Goal: Entertainment & Leisure: Consume media (video, audio)

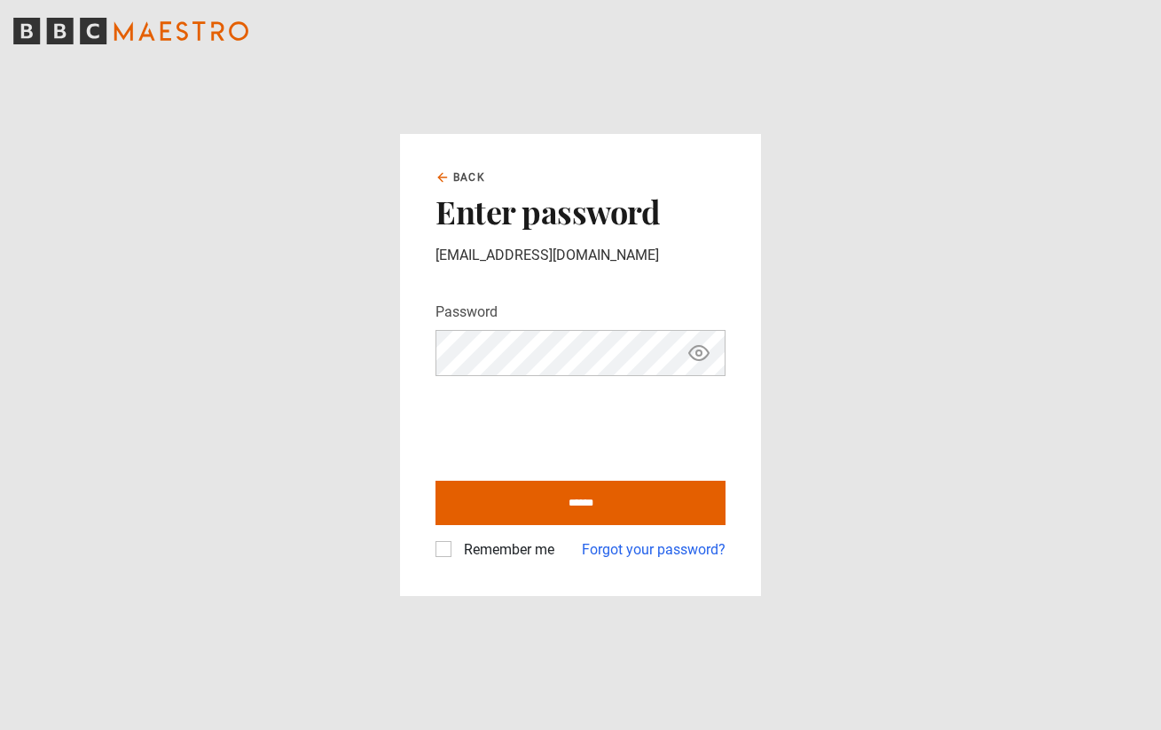
click at [457, 542] on label "Remember me" at bounding box center [506, 549] width 98 height 21
click at [502, 512] on input "******" at bounding box center [580, 503] width 290 height 44
type input "**********"
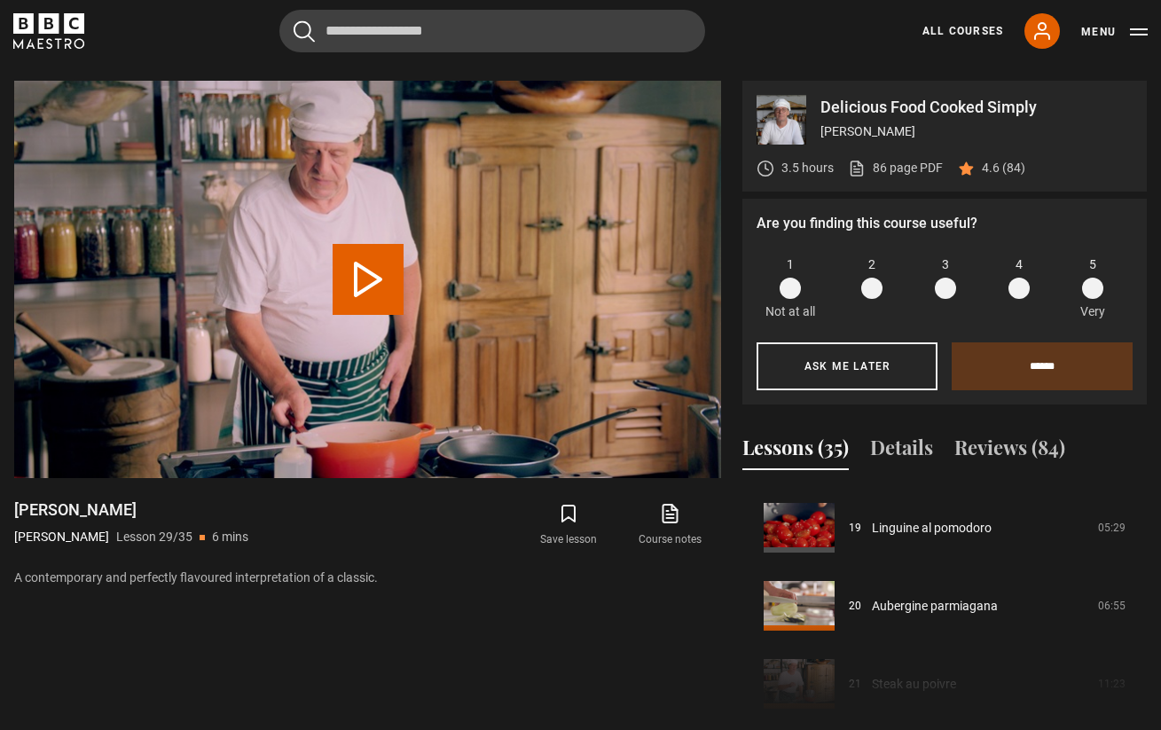
scroll to position [1493, 0]
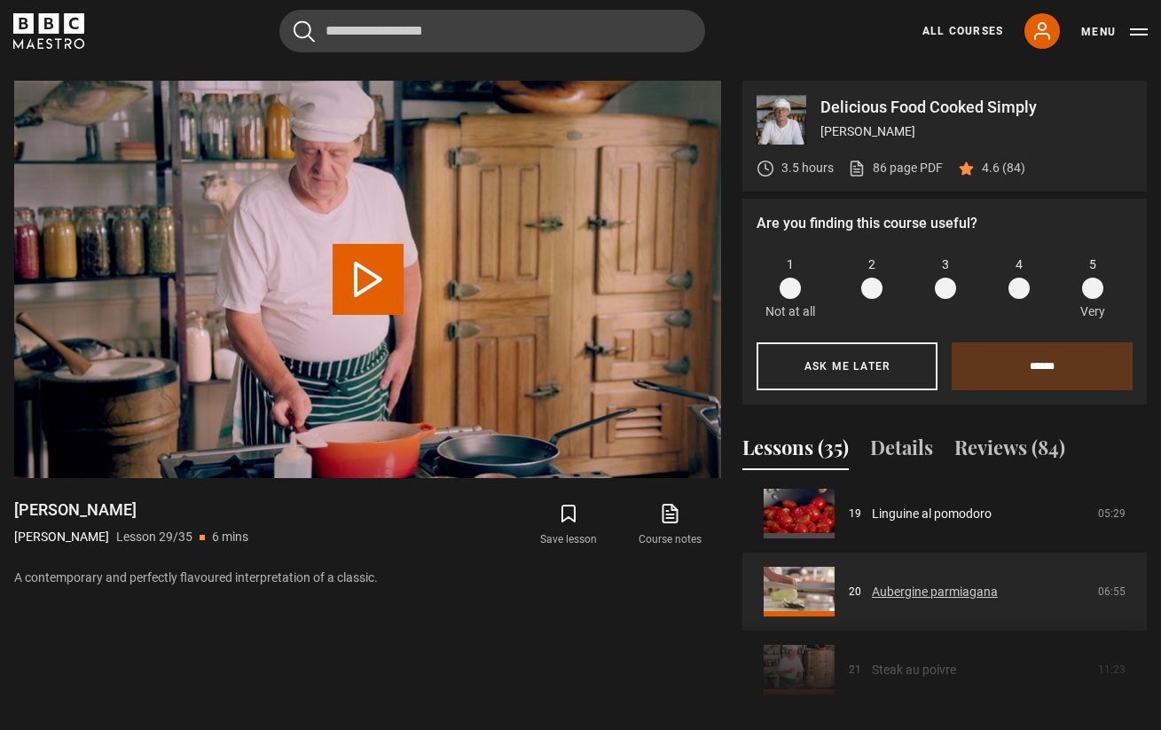
click at [872, 591] on link "Aubergine parmiagana" at bounding box center [935, 592] width 126 height 19
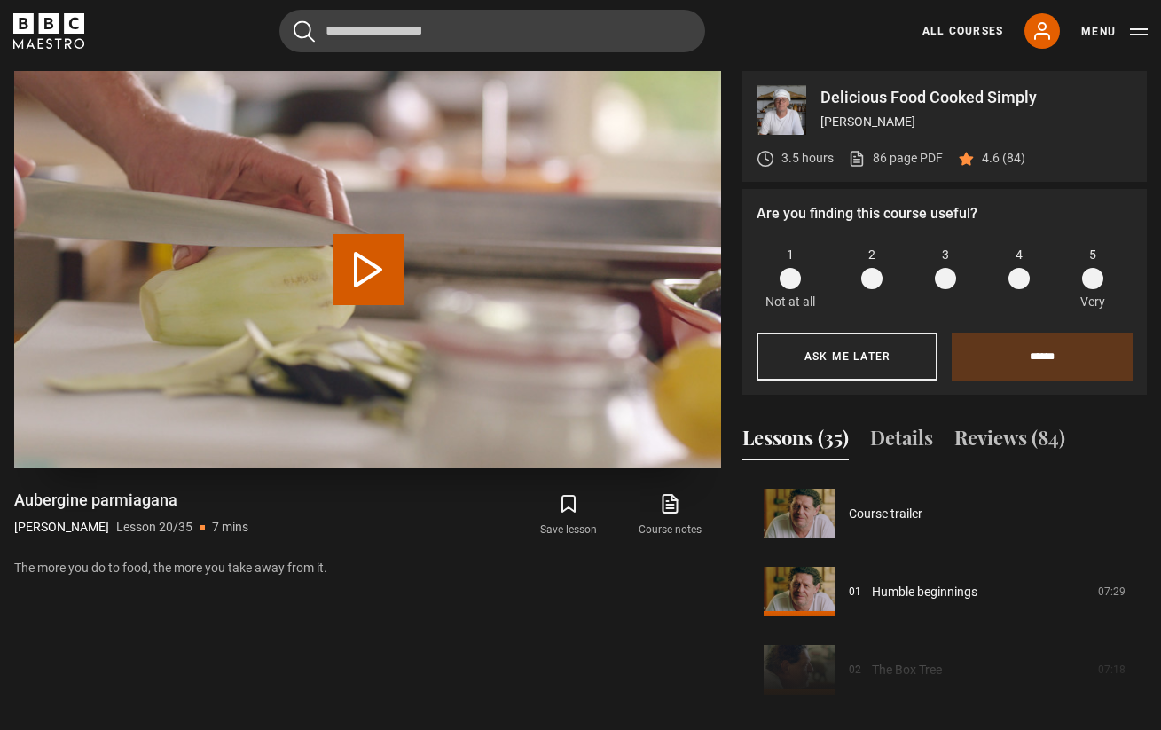
scroll to position [1483, 0]
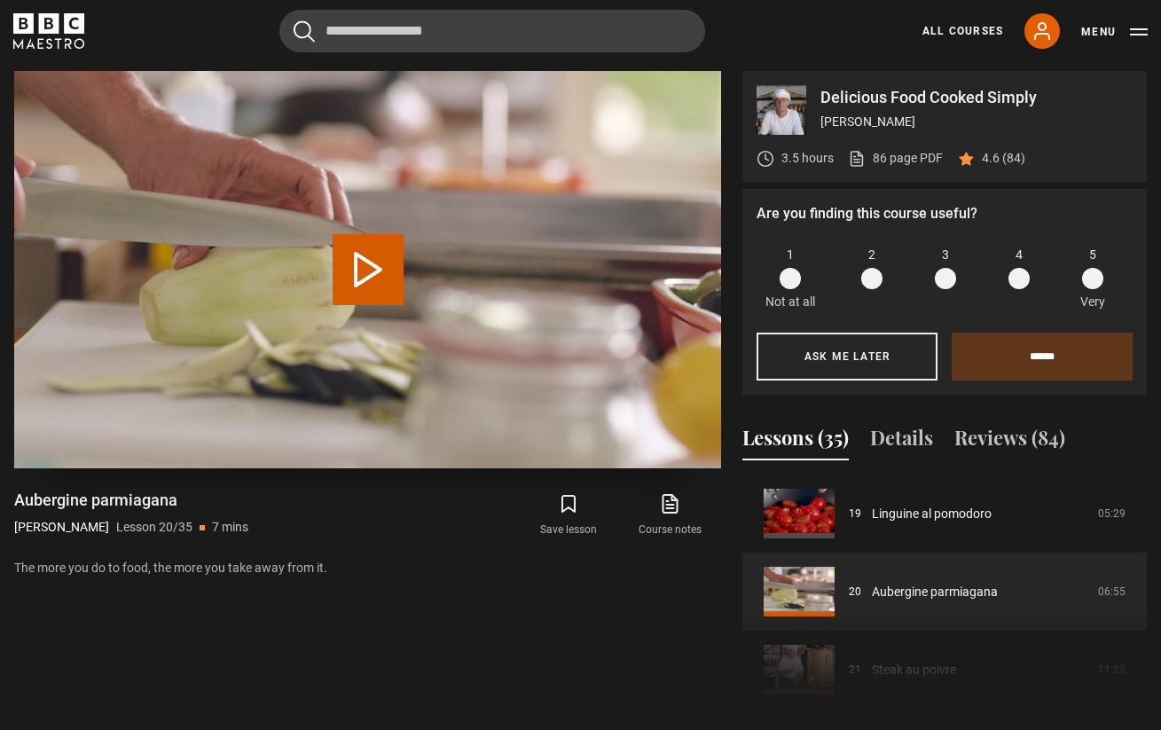
click at [369, 276] on button "Play Lesson Aubergine parmiagana" at bounding box center [368, 269] width 71 height 71
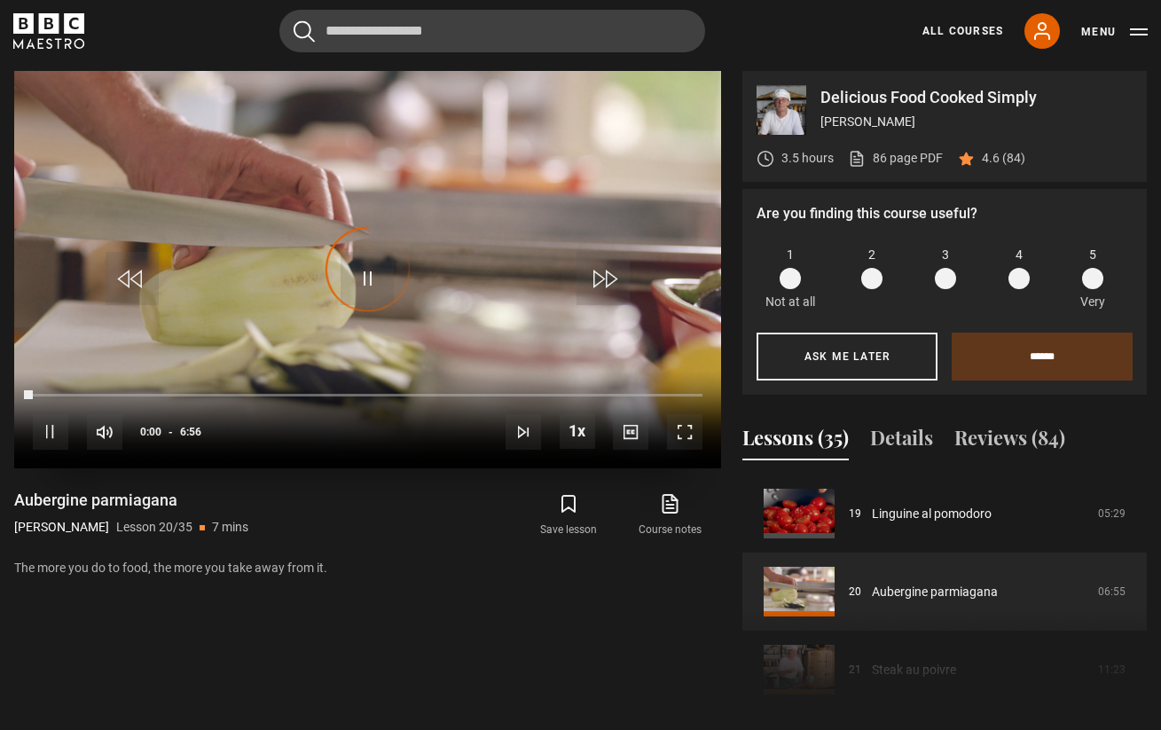
click at [690, 439] on span "Video Player" at bounding box center [684, 431] width 35 height 35
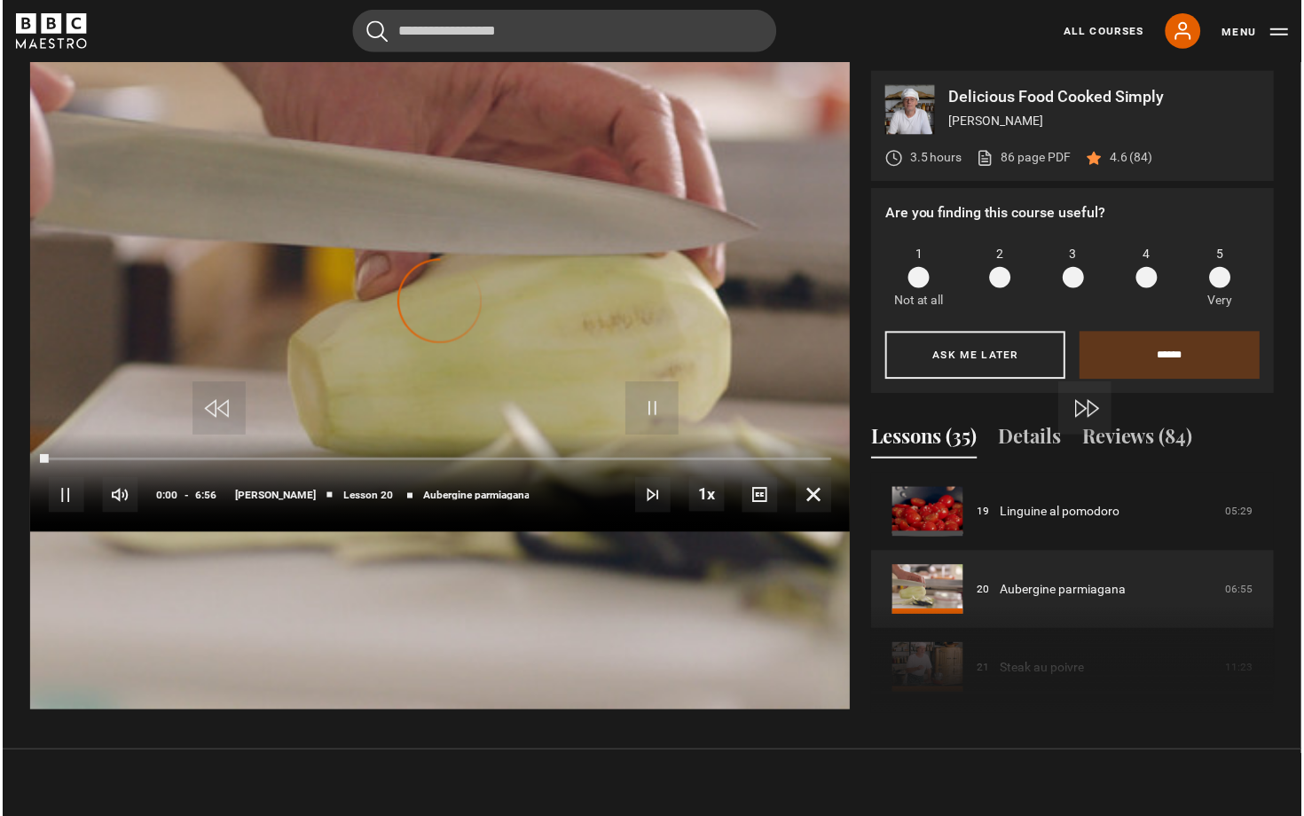
scroll to position [825, 0]
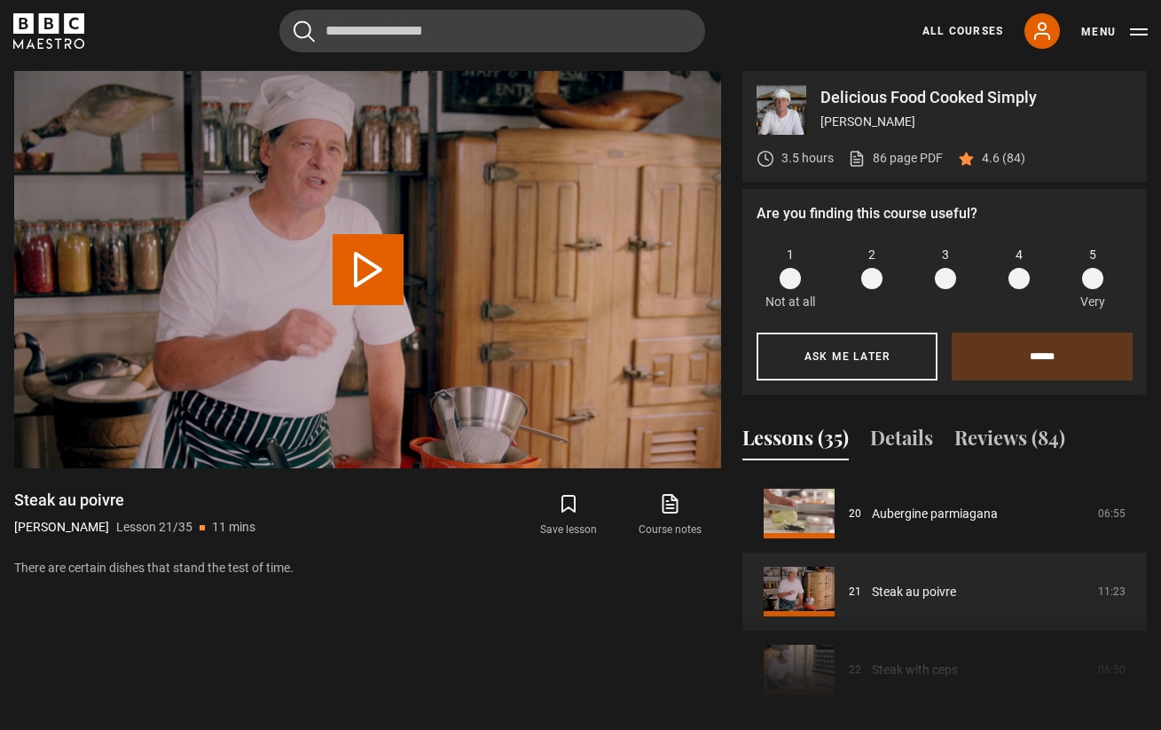
click at [843, 125] on p "[PERSON_NAME]" at bounding box center [976, 122] width 312 height 19
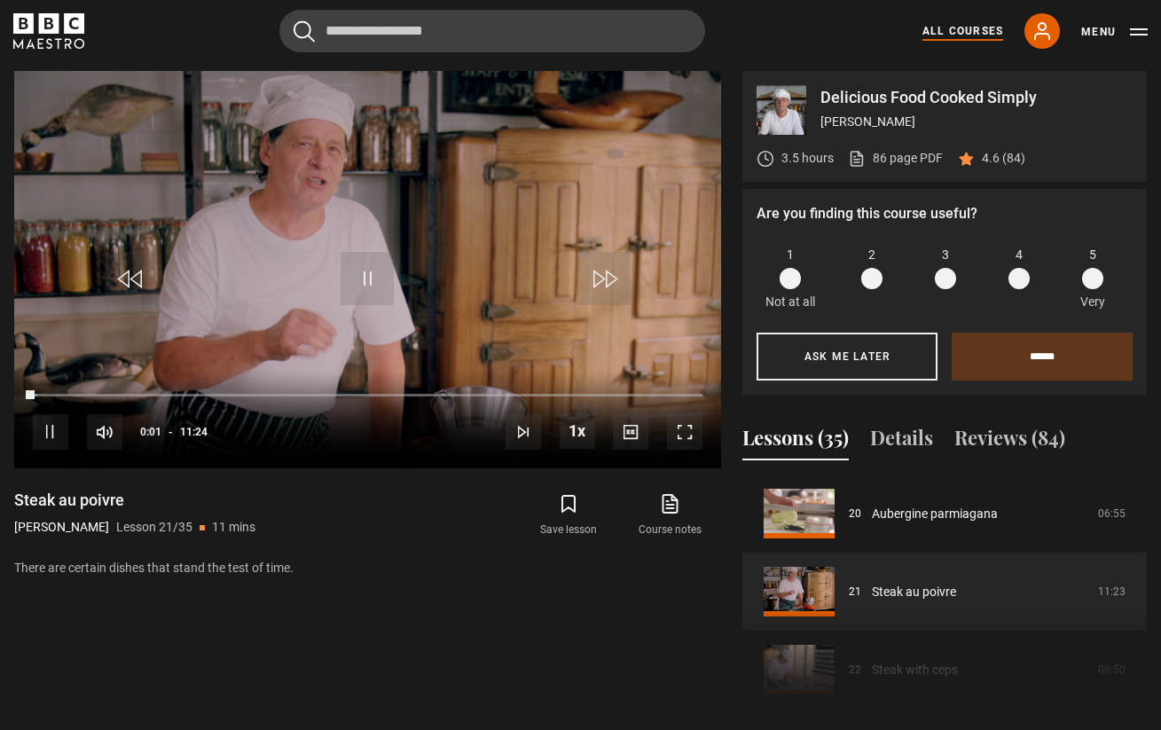
click at [972, 28] on link "All Courses" at bounding box center [962, 31] width 81 height 16
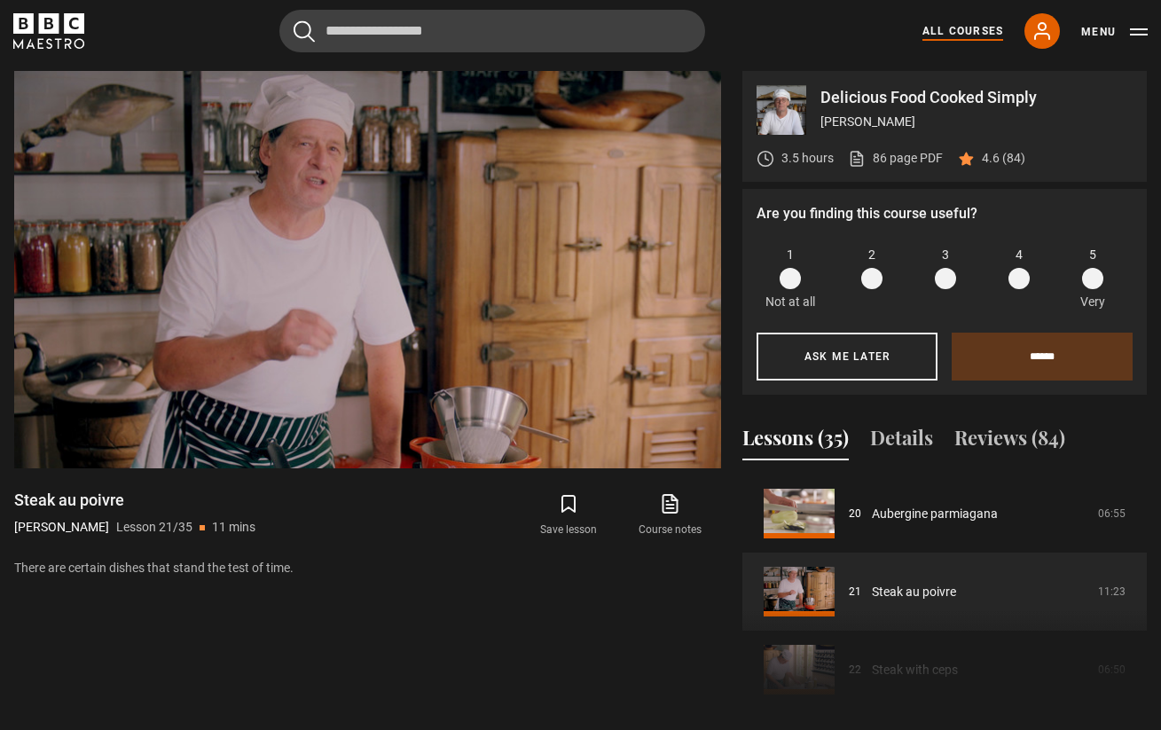
click at [957, 26] on link "All Courses" at bounding box center [962, 31] width 81 height 16
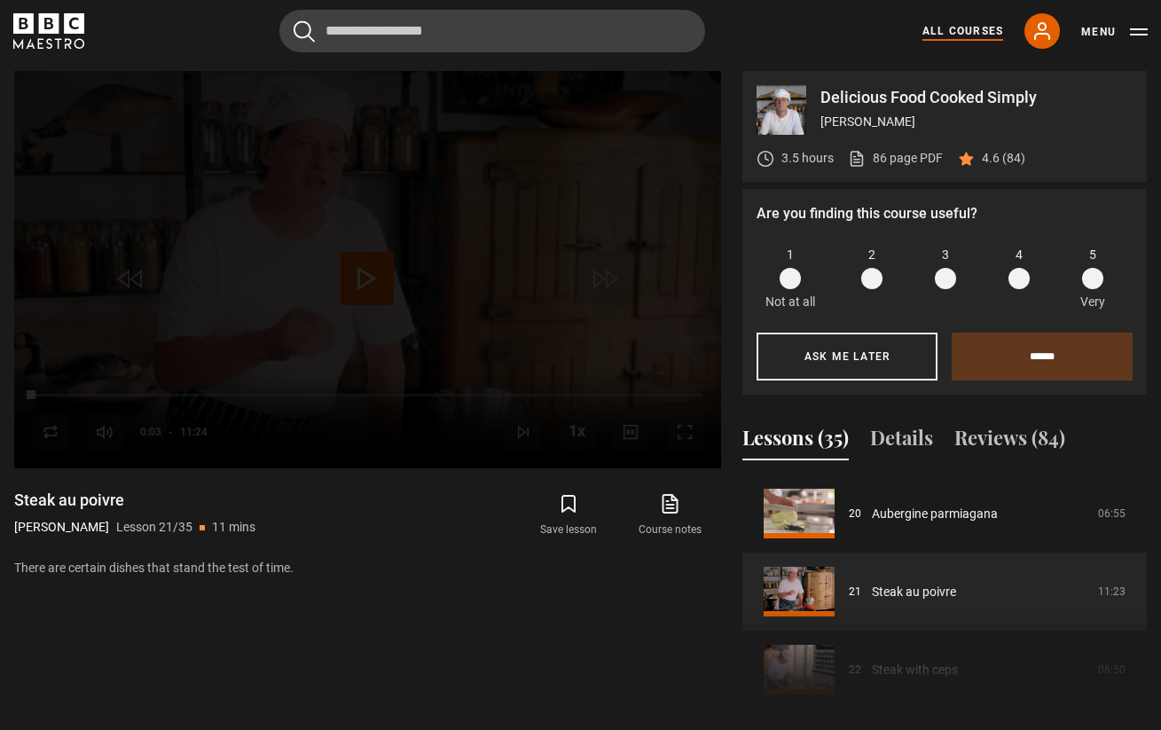
click at [957, 26] on link "All Courses" at bounding box center [962, 31] width 81 height 16
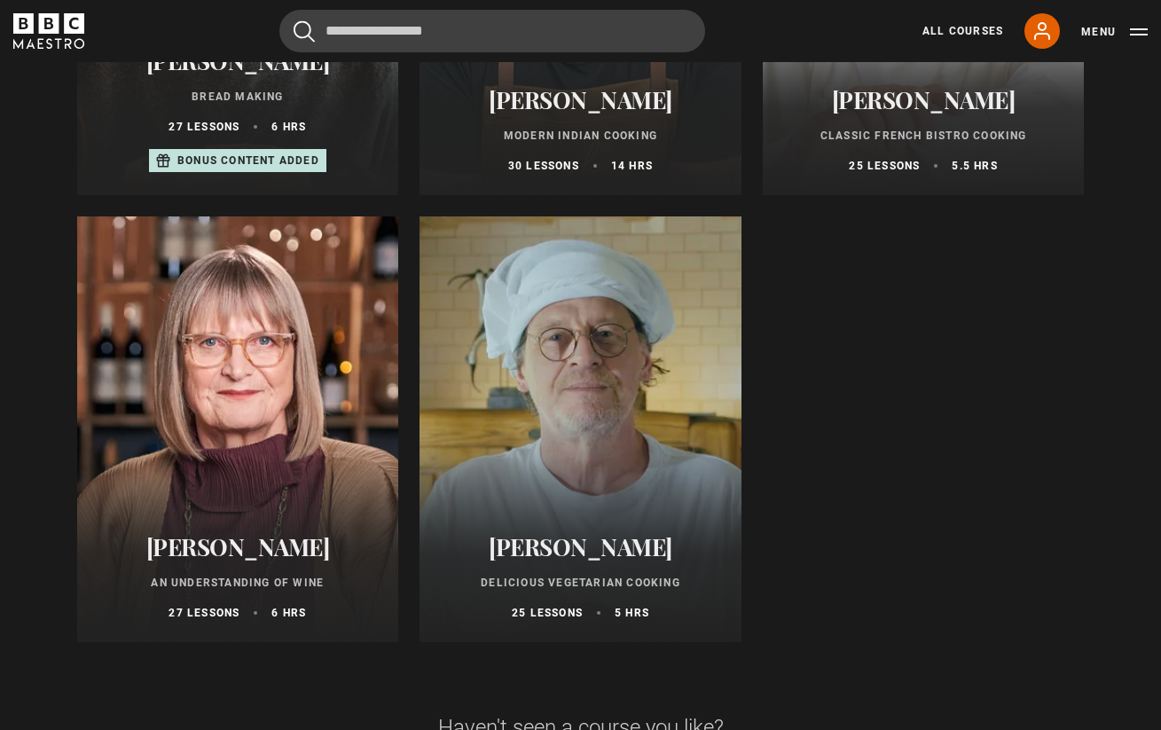
scroll to position [1036, 0]
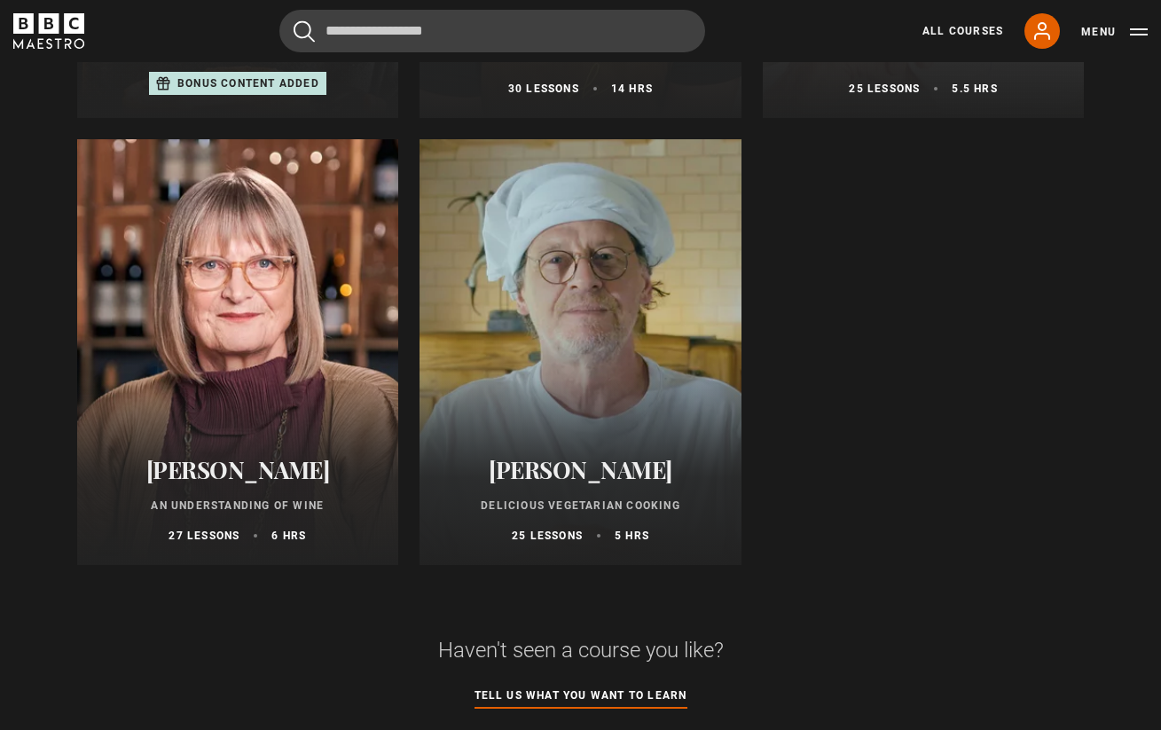
click at [570, 428] on div at bounding box center [581, 352] width 322 height 426
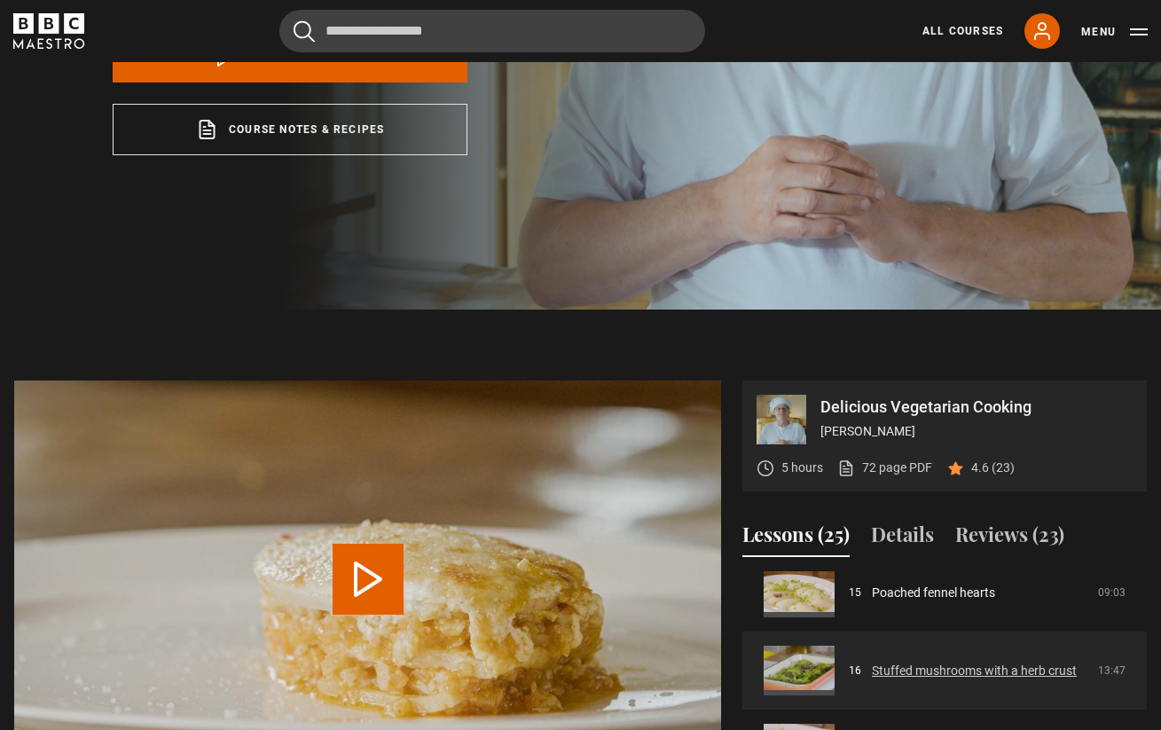
scroll to position [1215, 0]
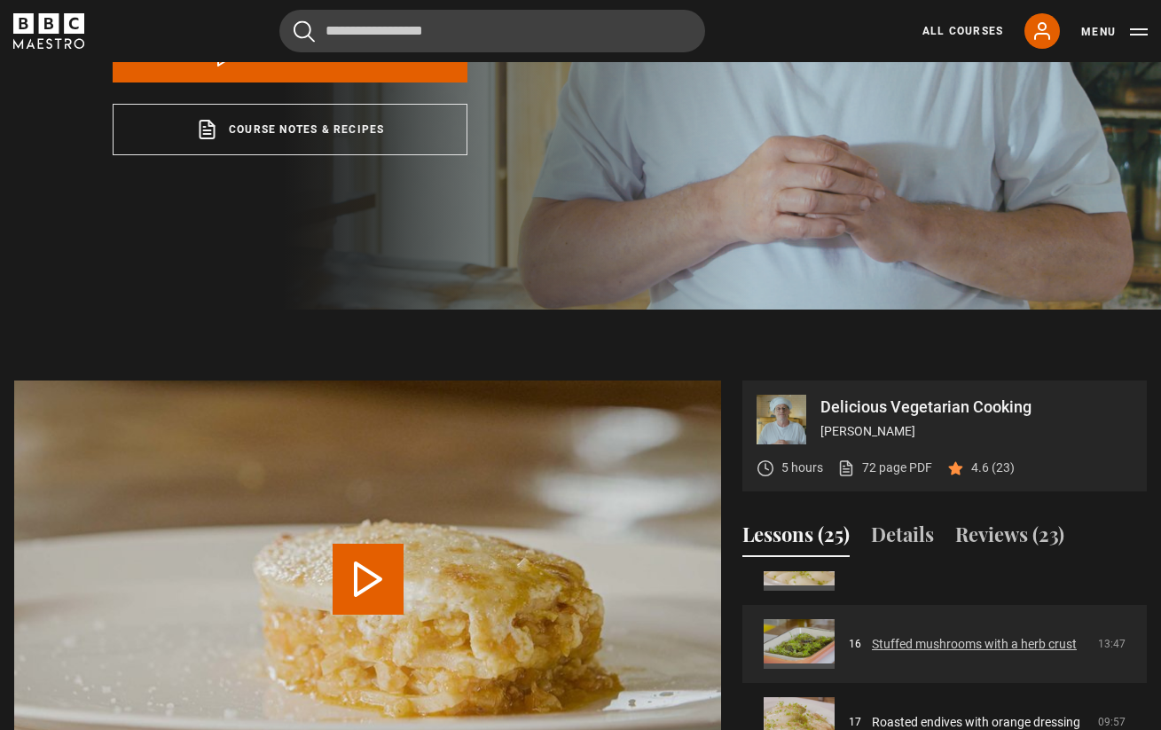
click at [896, 654] on link "Stuffed mushrooms with a herb crust" at bounding box center [974, 644] width 205 height 19
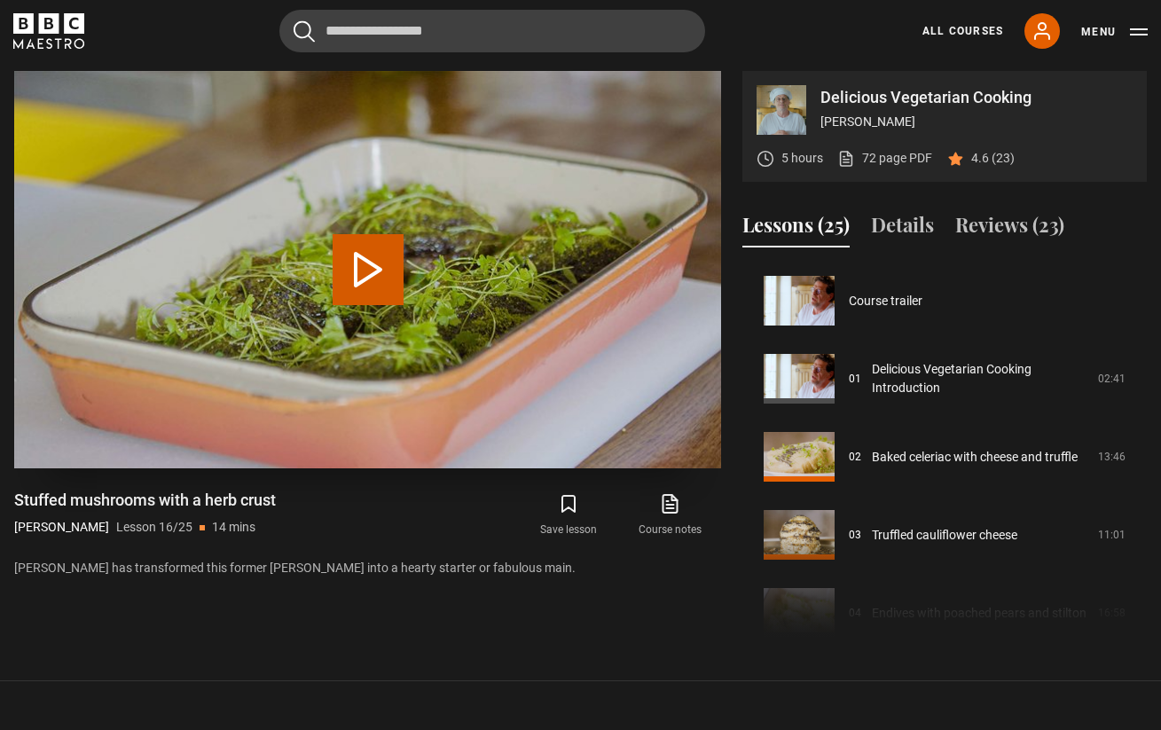
scroll to position [1171, 0]
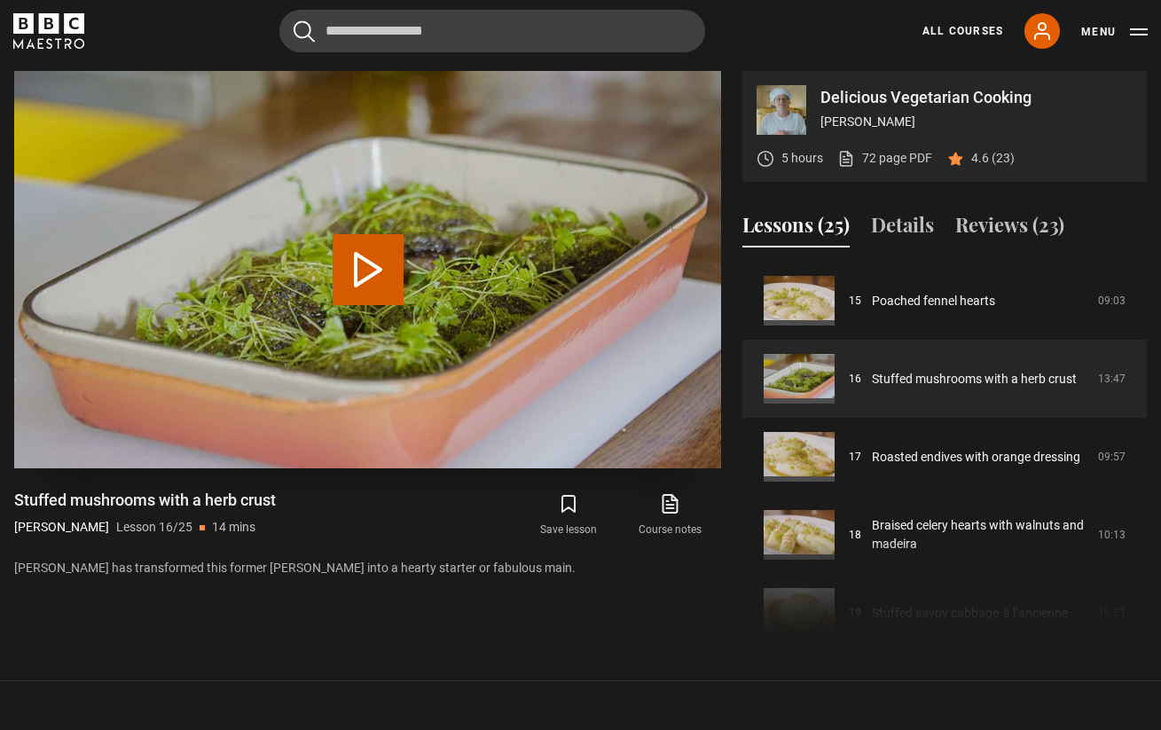
click at [364, 270] on button "Play Lesson Stuffed mushrooms with a herb crust" at bounding box center [368, 269] width 71 height 71
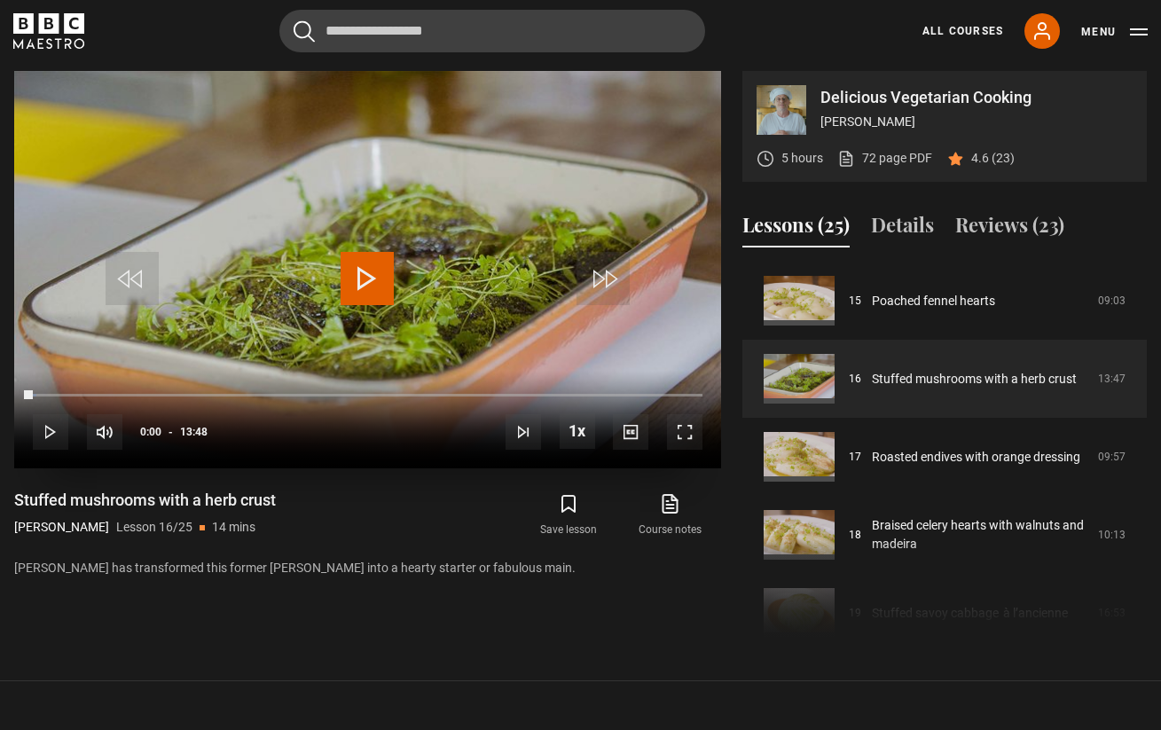
click at [348, 286] on span "Video Player" at bounding box center [367, 278] width 53 height 53
click at [685, 428] on span "Video Player" at bounding box center [684, 431] width 35 height 35
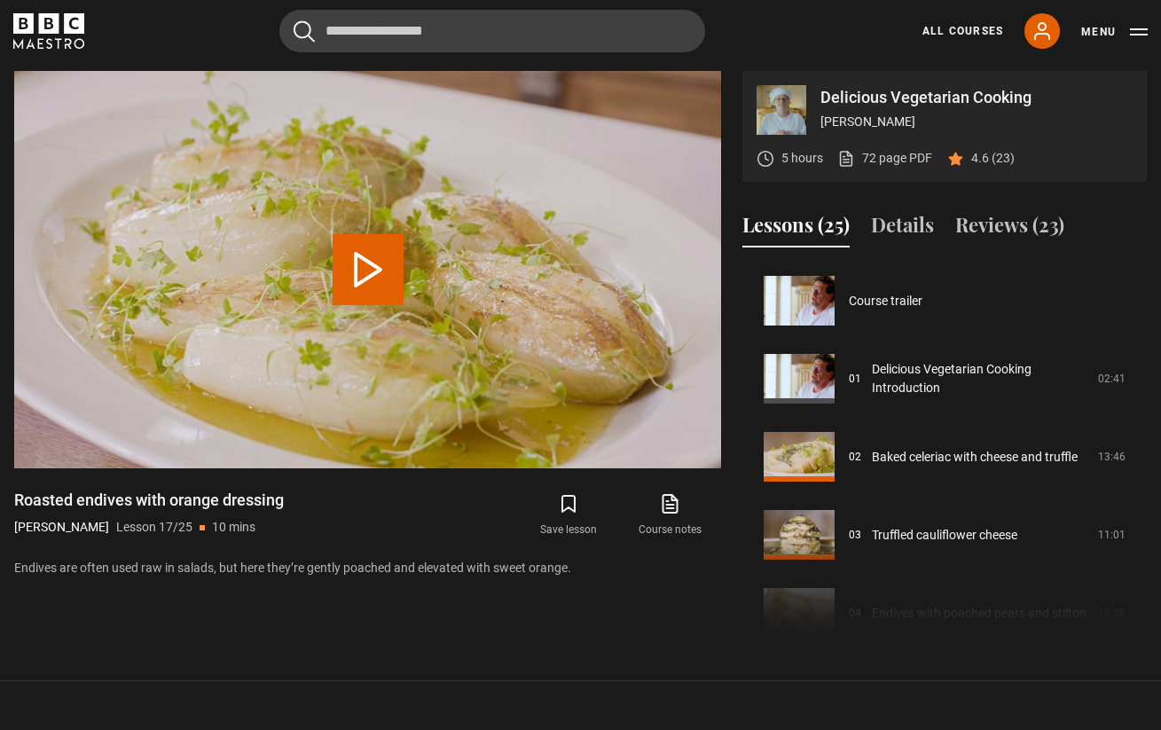
scroll to position [1249, 0]
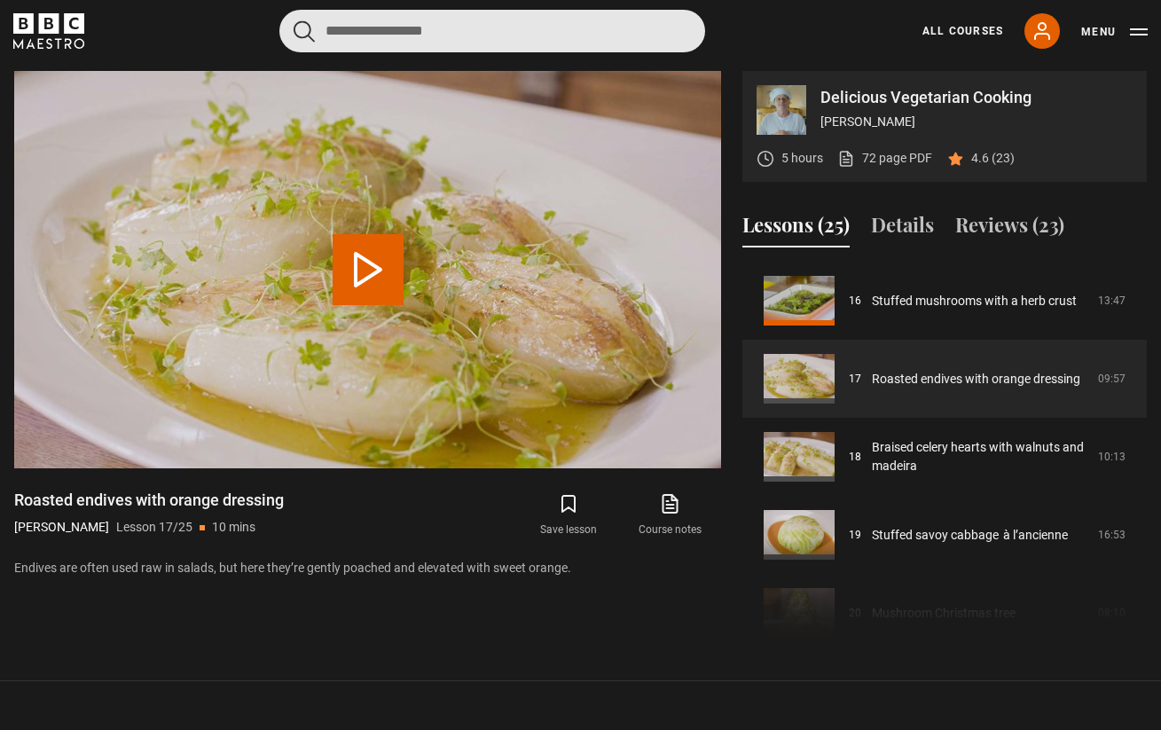
click at [371, 32] on input "Search" at bounding box center [492, 31] width 426 height 43
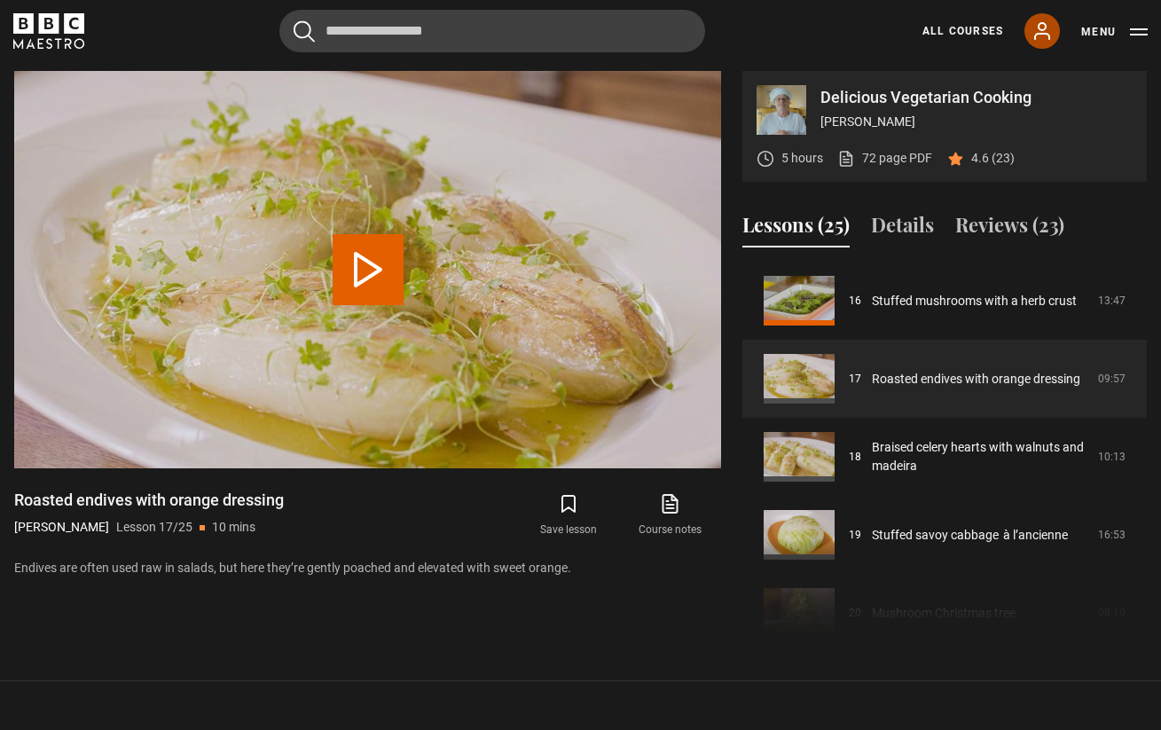
click at [1026, 24] on link "My Account" at bounding box center [1041, 30] width 35 height 35
click at [969, 35] on link "All Courses" at bounding box center [962, 31] width 81 height 16
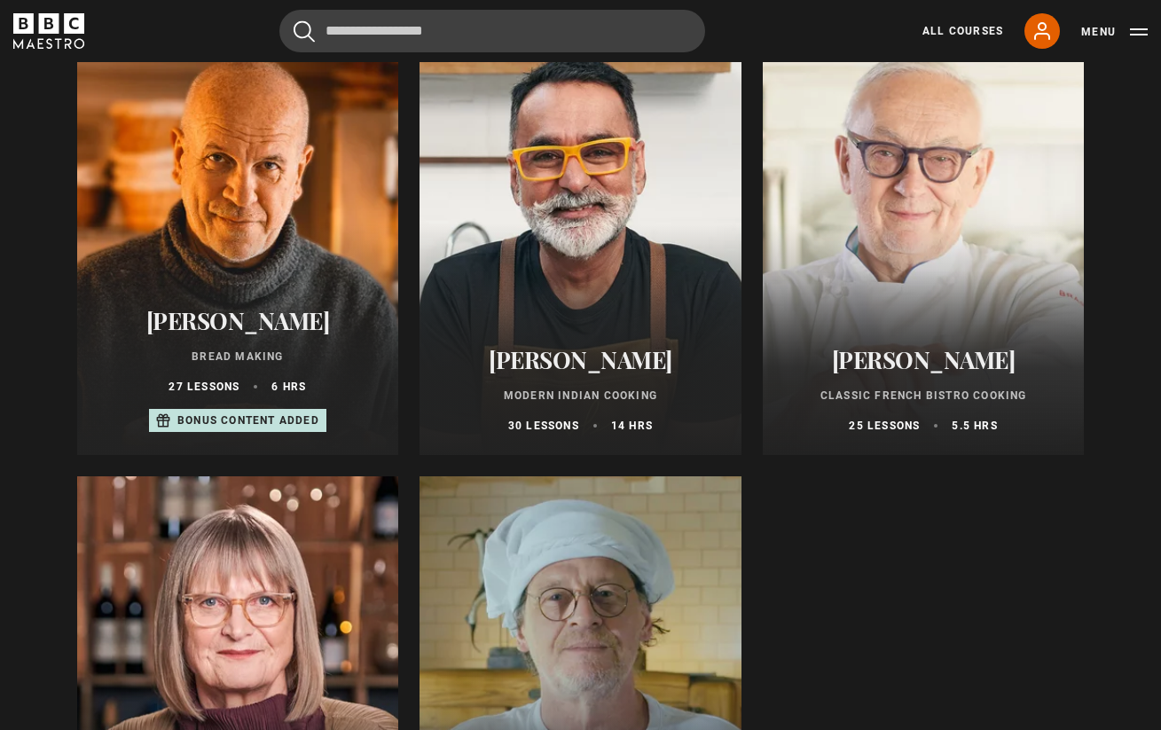
scroll to position [702, 0]
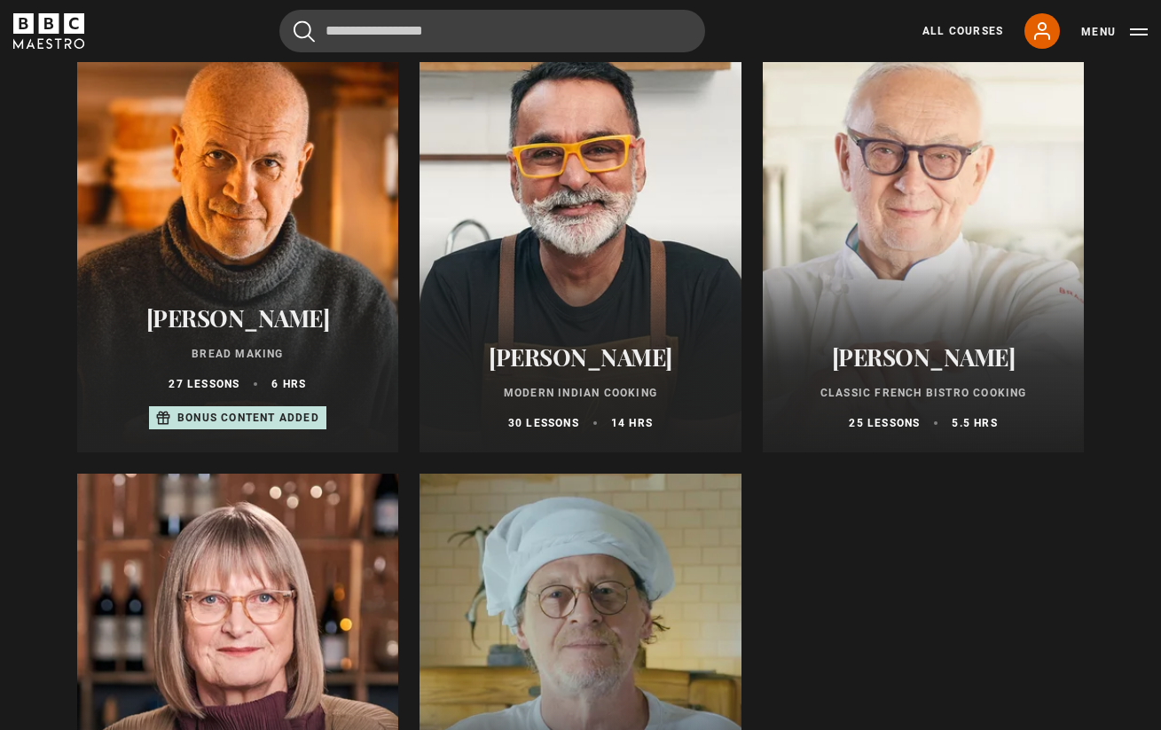
click at [329, 241] on div at bounding box center [238, 240] width 322 height 426
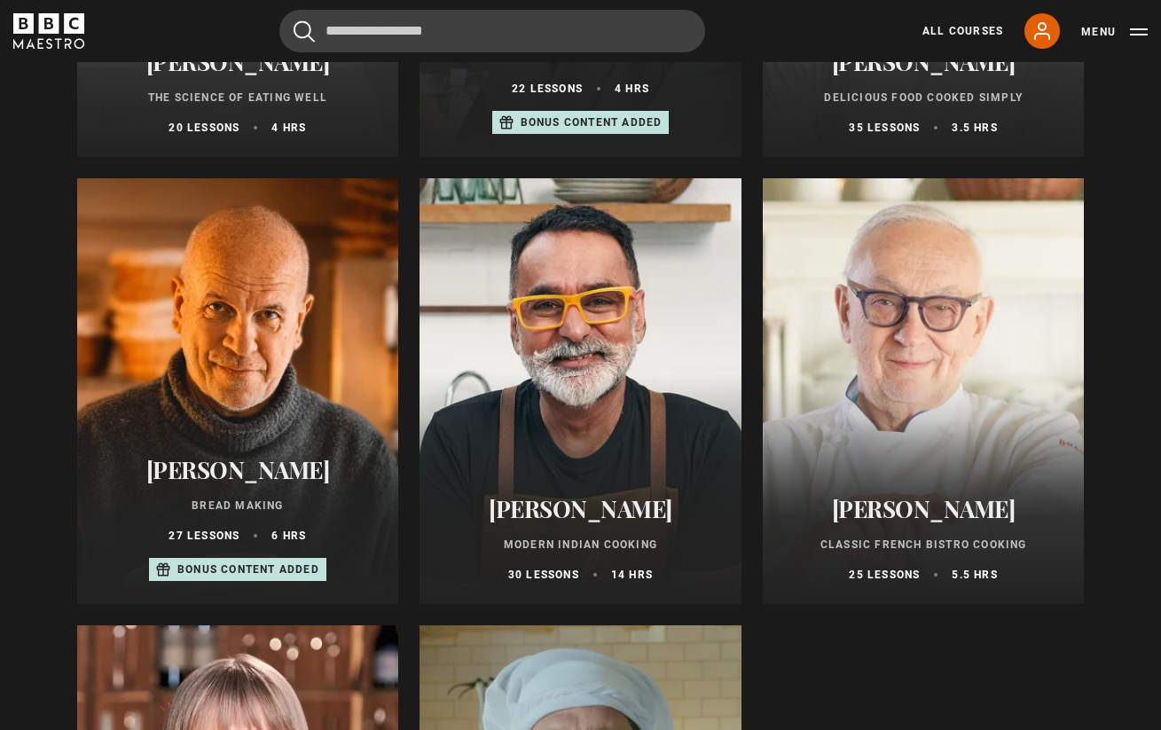
scroll to position [527, 0]
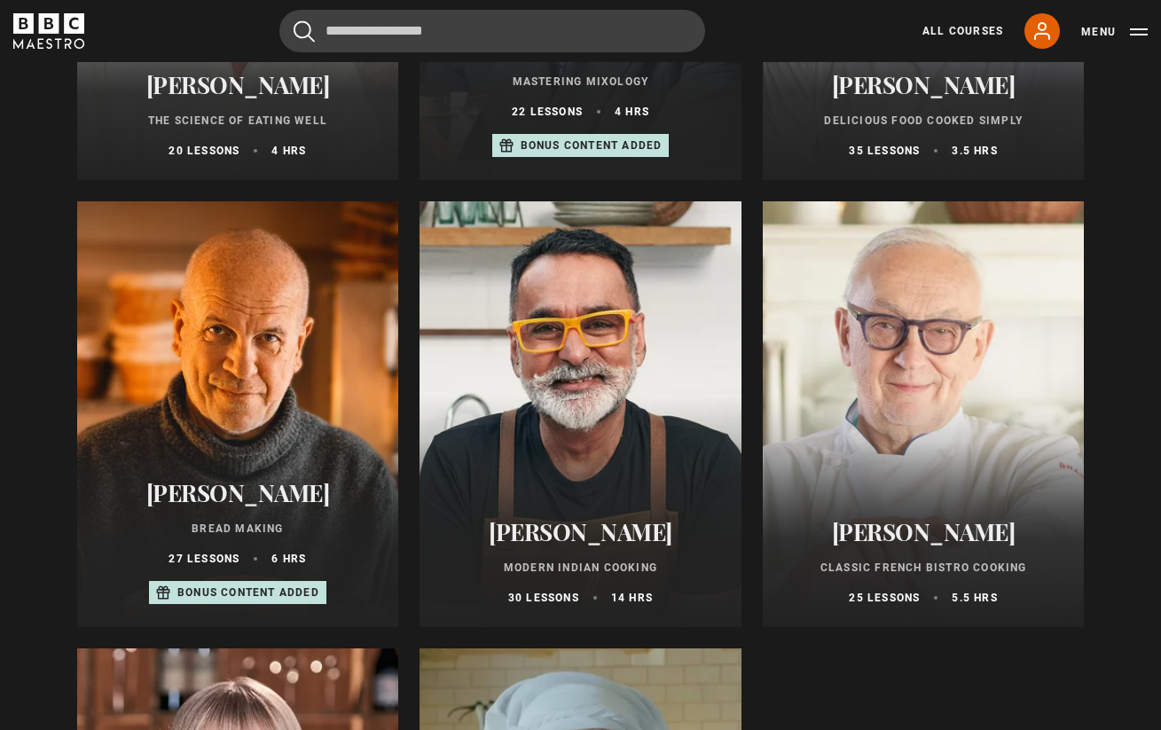
click at [822, 371] on div at bounding box center [924, 414] width 322 height 426
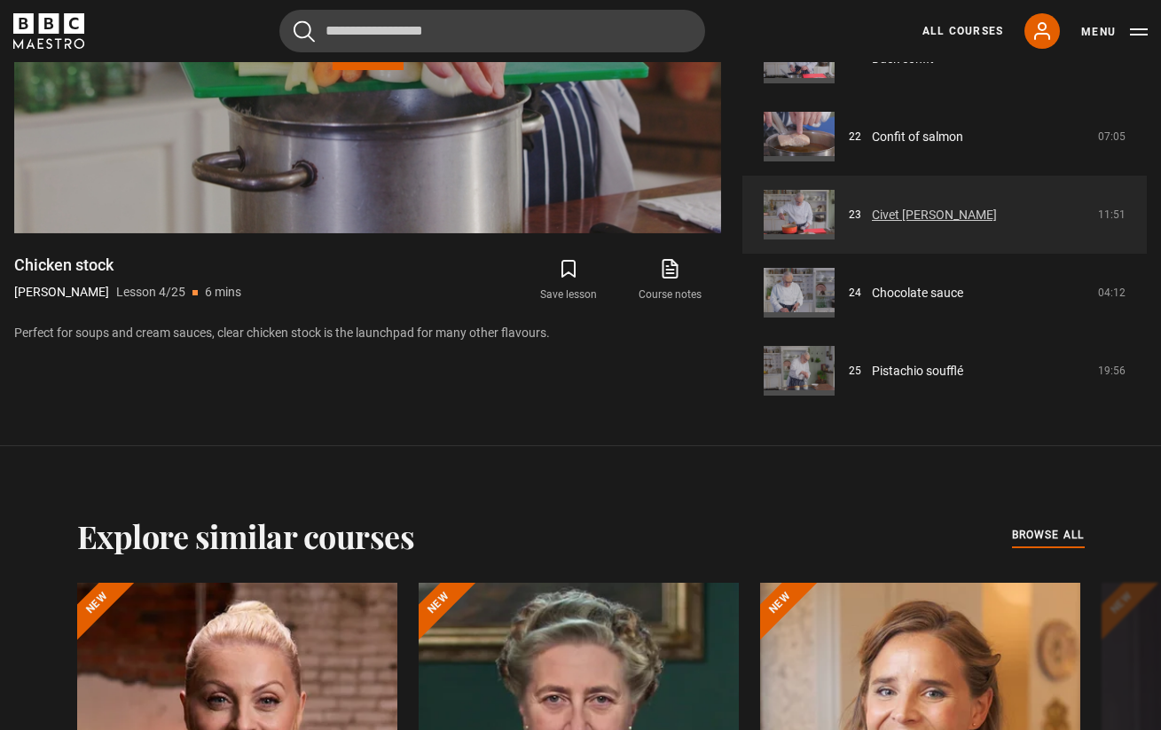
scroll to position [1646, 0]
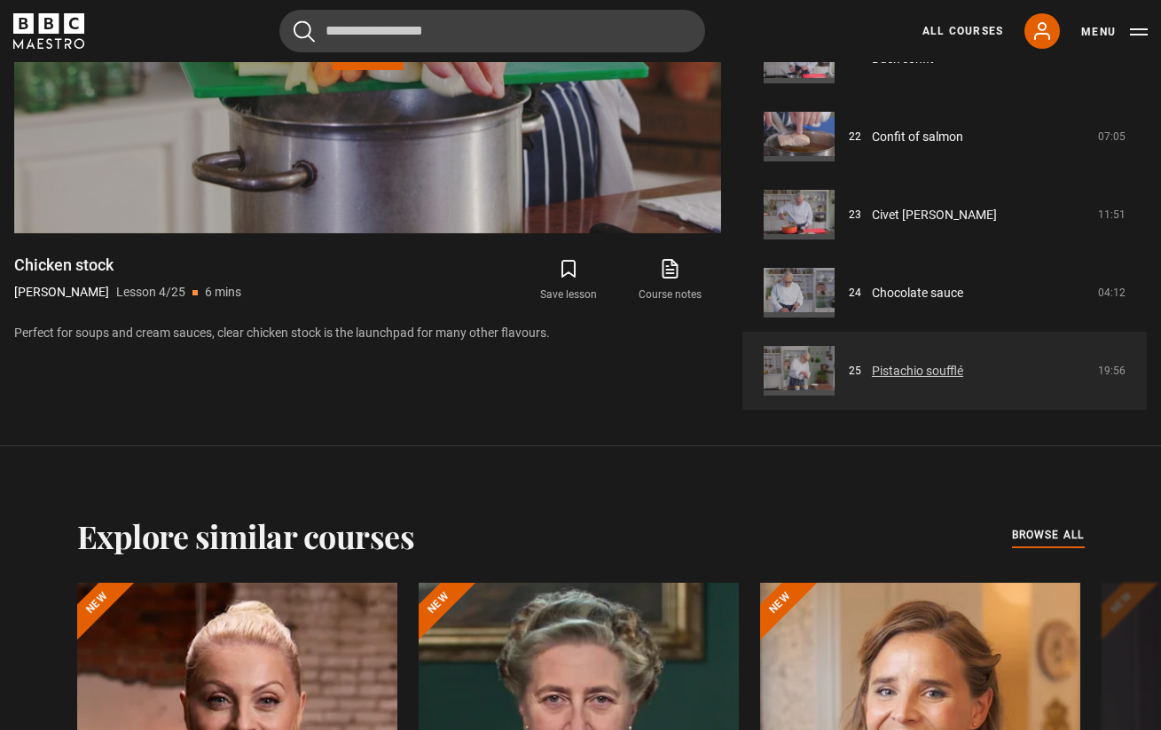
click at [897, 371] on link "Pistachio soufflé" at bounding box center [917, 371] width 91 height 19
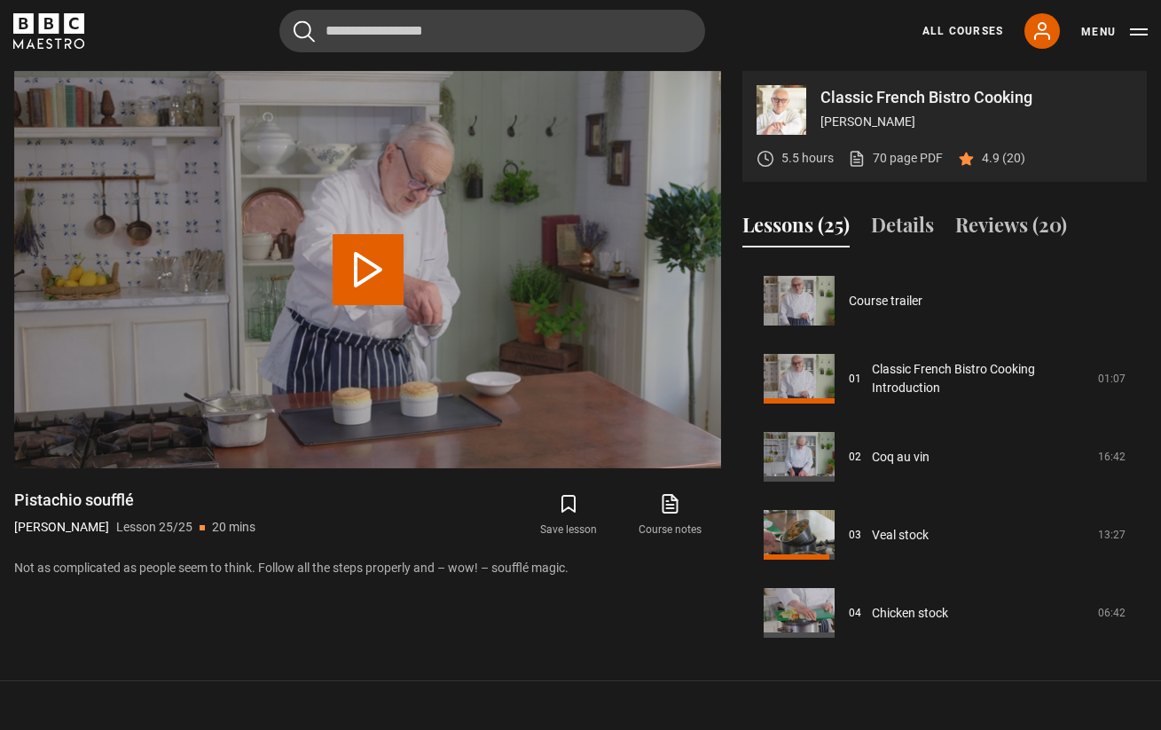
scroll to position [1646, 0]
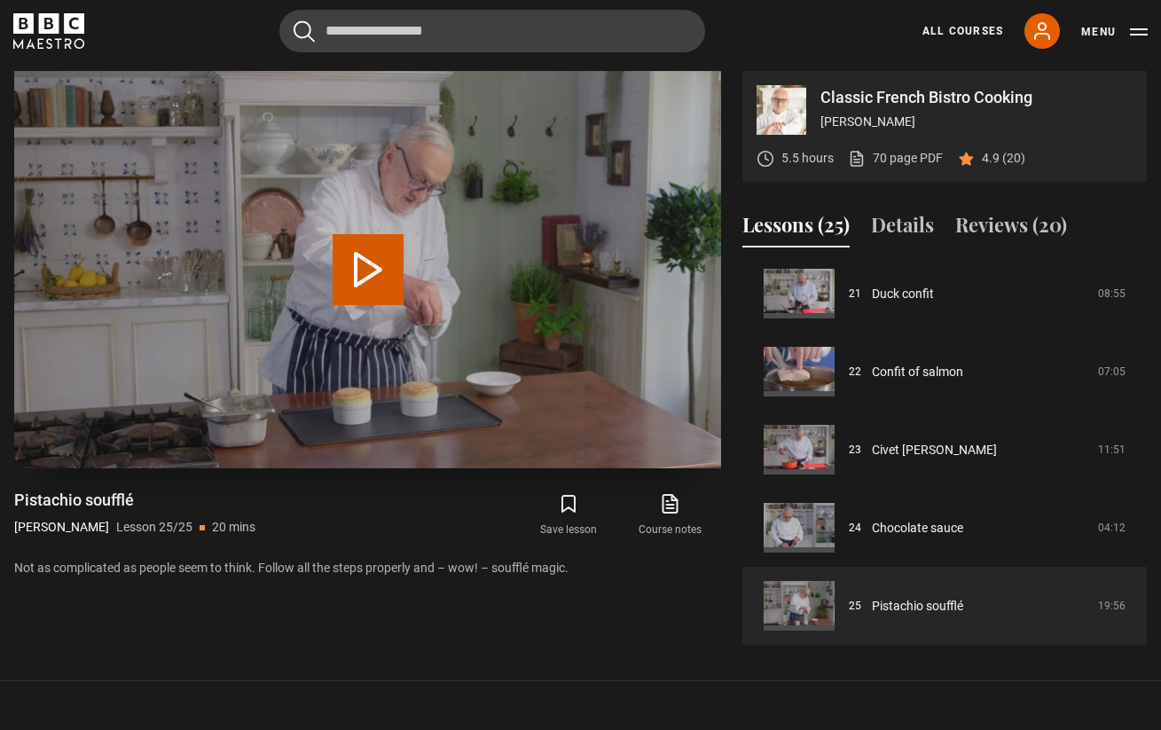
click at [367, 286] on button "Play Lesson Pistachio soufflé" at bounding box center [368, 269] width 71 height 71
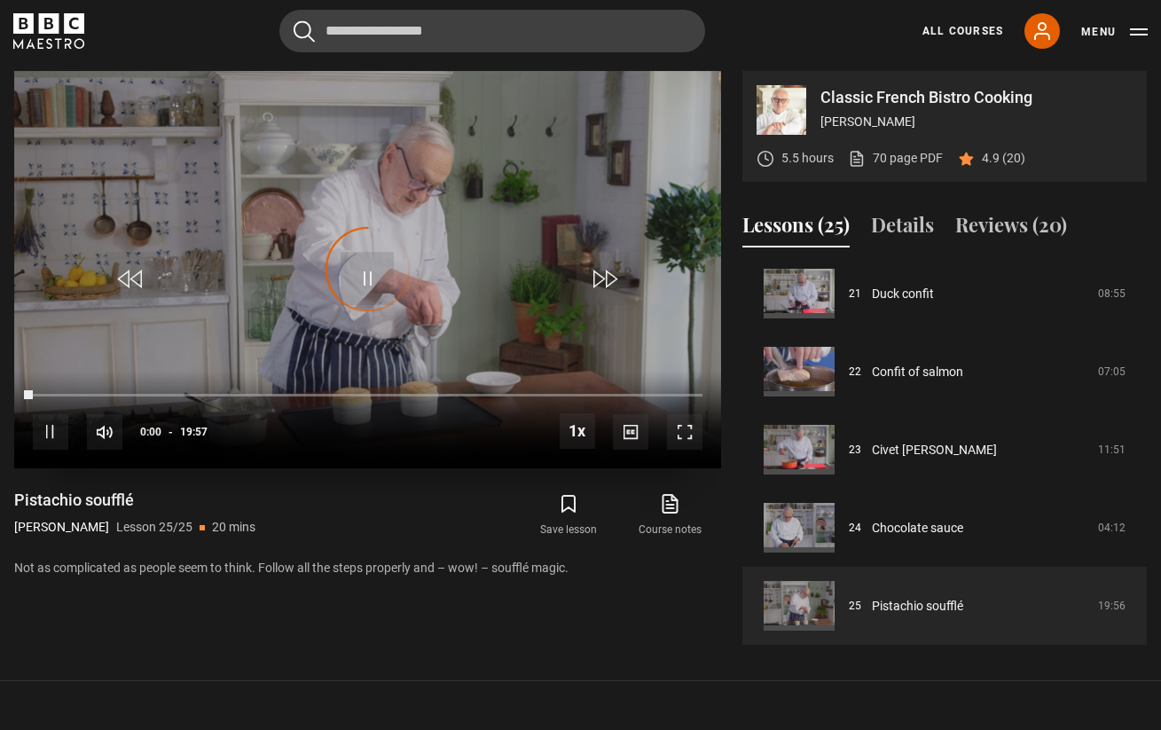
click at [686, 439] on span "Video Player" at bounding box center [684, 431] width 35 height 35
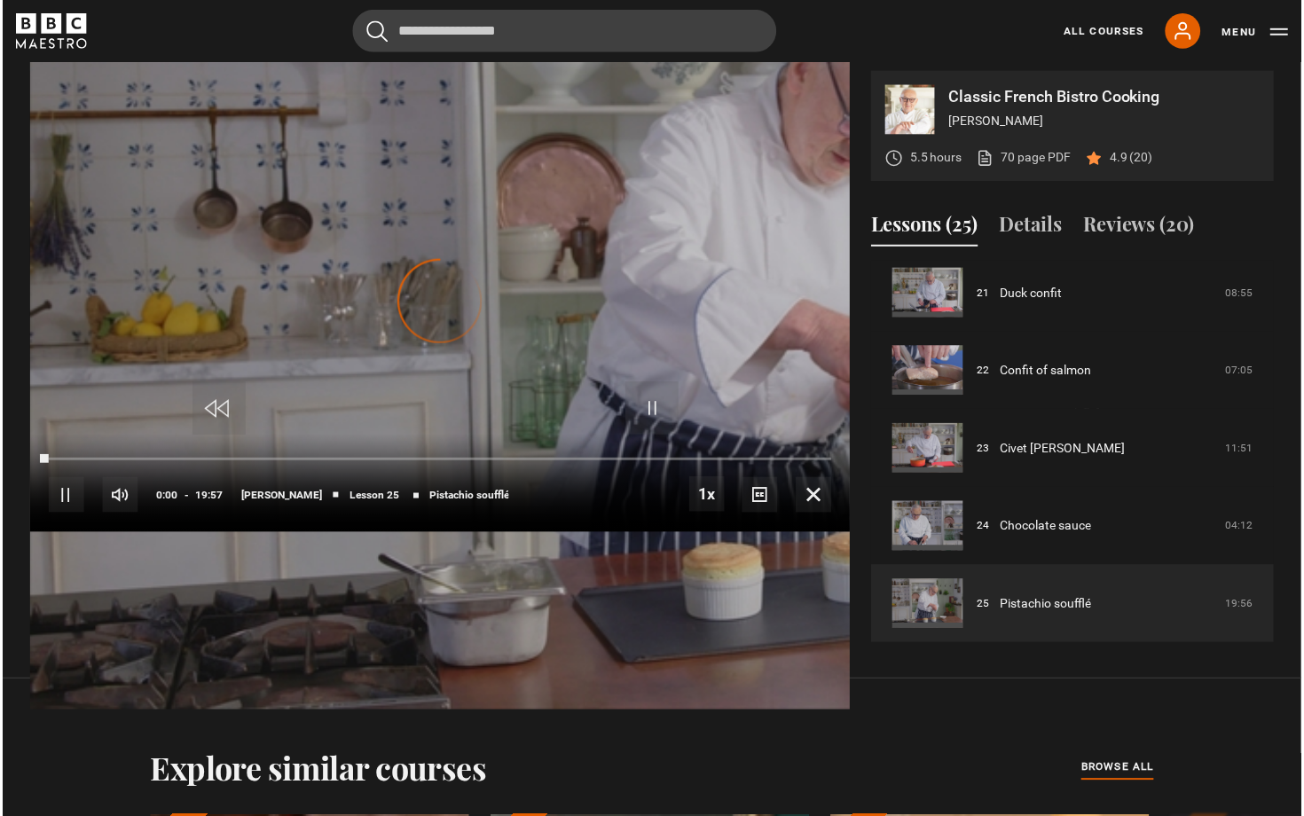
scroll to position [825, 0]
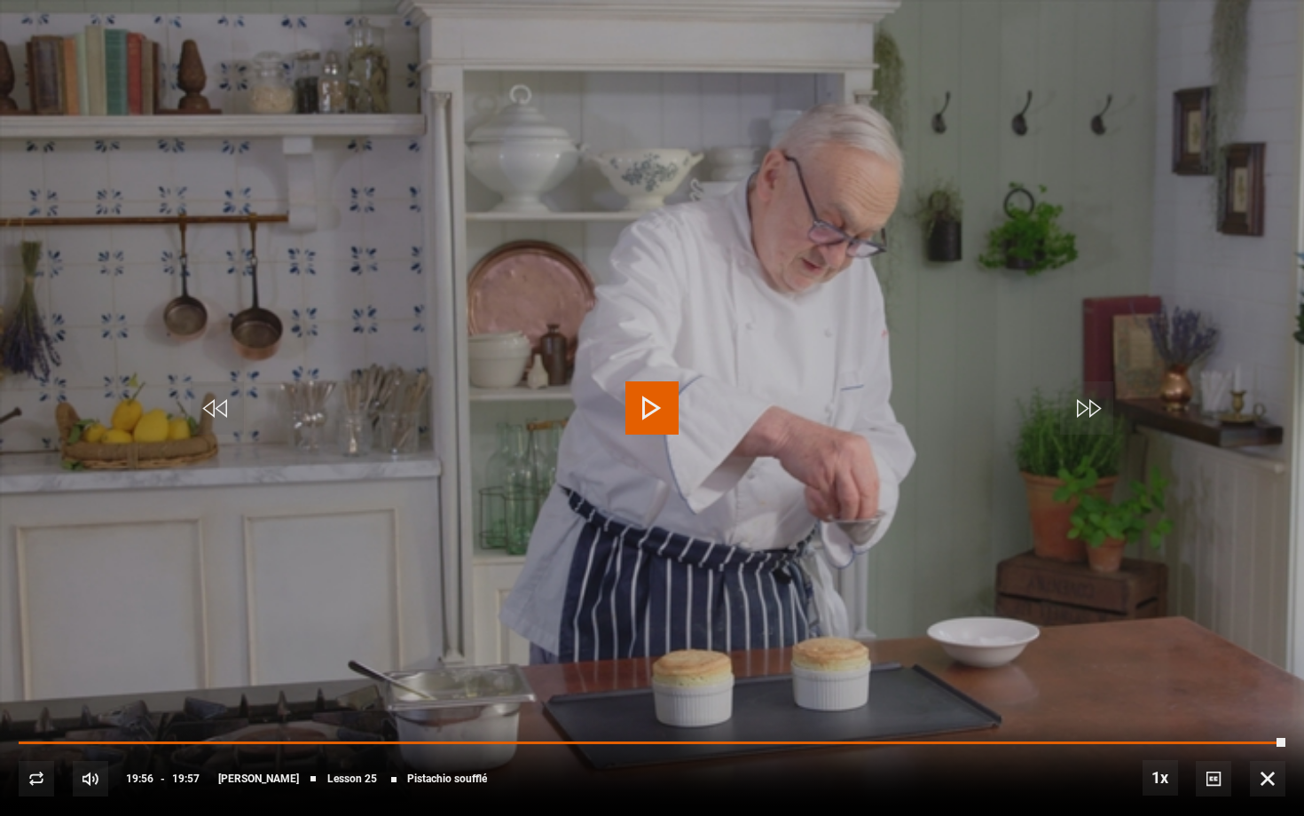
click at [1160, 729] on span "Video Player" at bounding box center [1267, 778] width 35 height 35
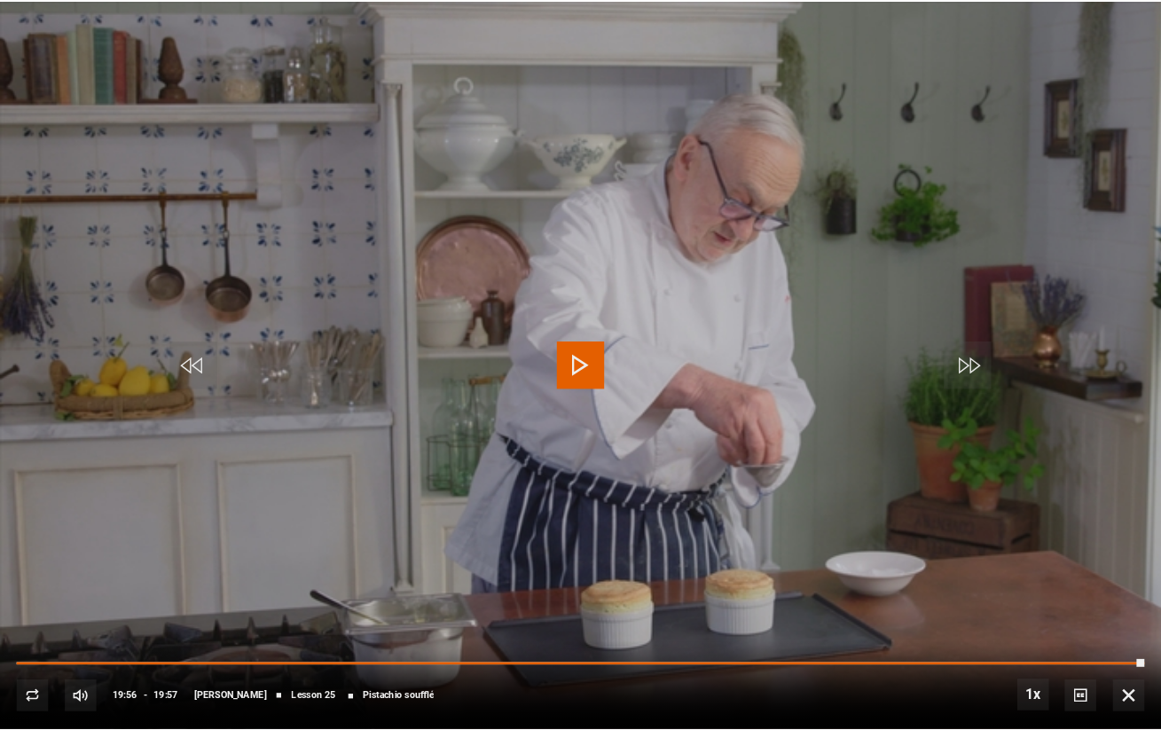
scroll to position [739, 0]
